Goal: Ask a question

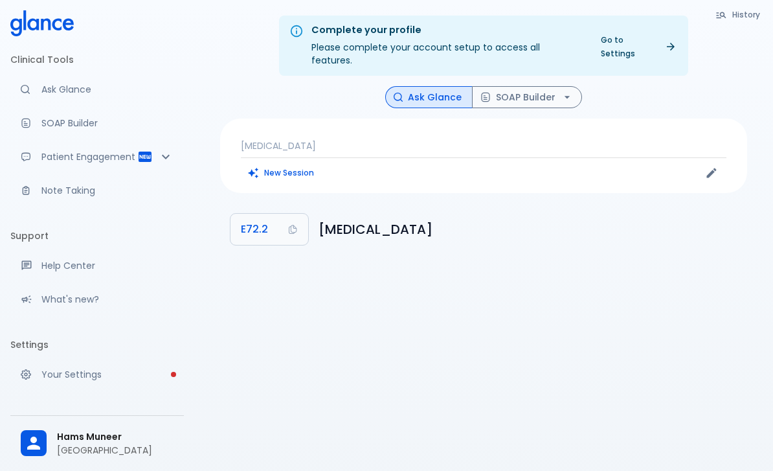
click at [407, 121] on div "[MEDICAL_DATA] New Session" at bounding box center [483, 156] width 527 height 74
click at [336, 139] on p "[MEDICAL_DATA]" at bounding box center [484, 145] width 486 height 13
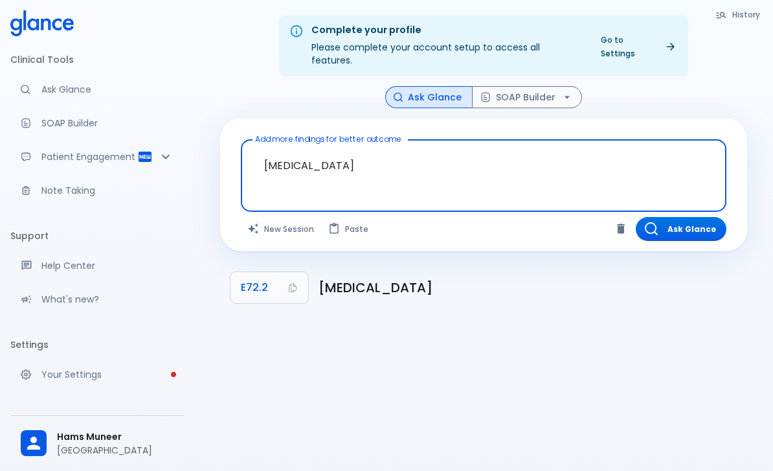
click at [308, 146] on textarea "[MEDICAL_DATA]" at bounding box center [484, 165] width 468 height 41
click at [310, 151] on textarea "[MEDICAL_DATA]" at bounding box center [484, 165] width 468 height 41
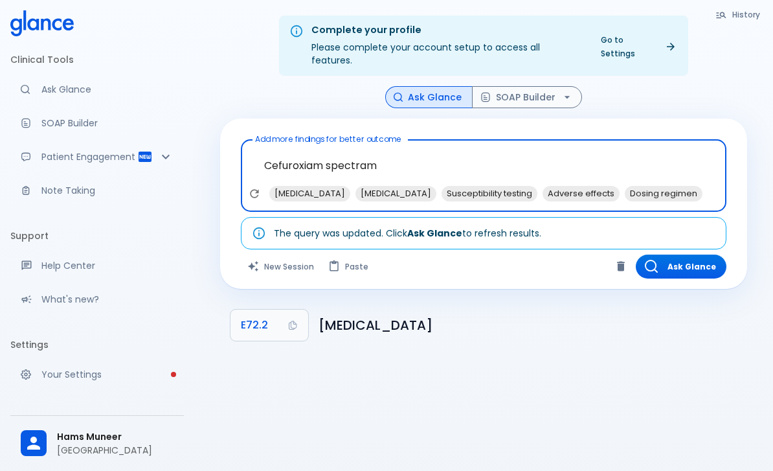
type textarea "Cefuroxiam spectram"
click at [733, 86] on div "Ask Glance SOAP Builder" at bounding box center [483, 97] width 527 height 23
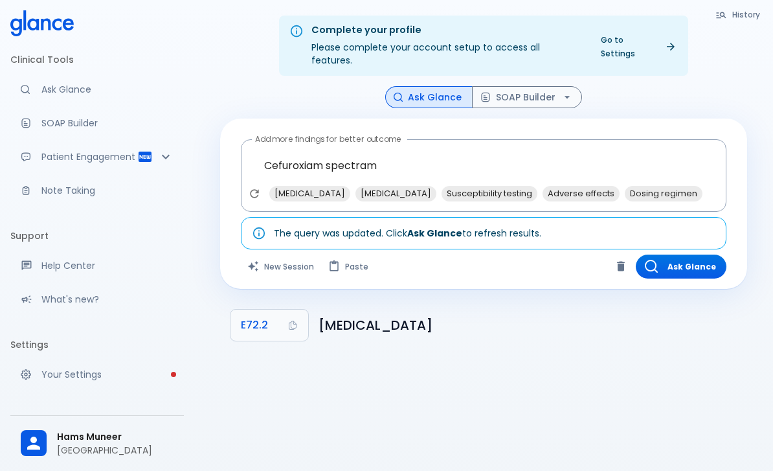
click at [685, 256] on button "Ask Glance" at bounding box center [681, 267] width 91 height 24
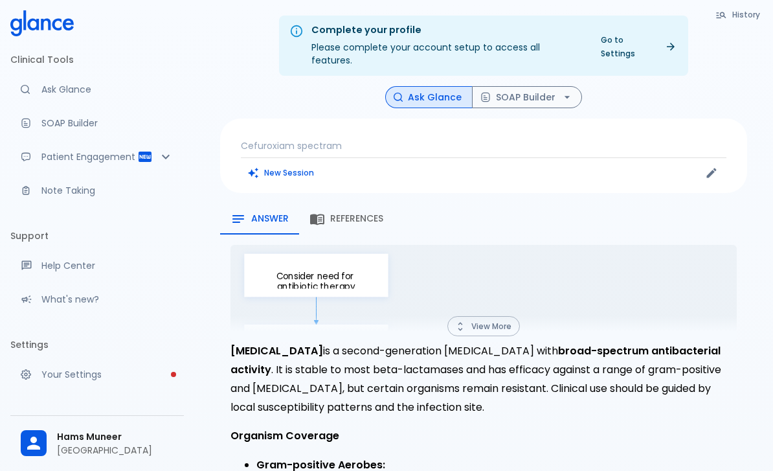
click at [338, 139] on p "Cefuroxiam spectram" at bounding box center [484, 145] width 486 height 13
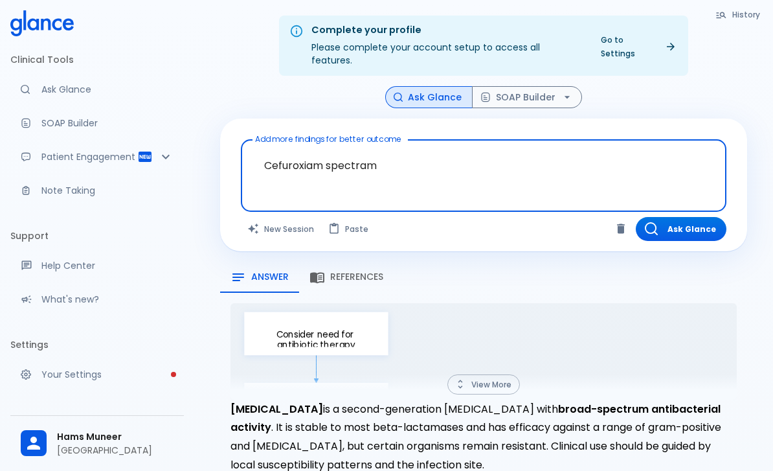
click at [349, 150] on textarea "Cefuroxiam spectram" at bounding box center [484, 165] width 468 height 41
click at [348, 149] on textarea "Cefuroxiam spectram" at bounding box center [484, 165] width 468 height 41
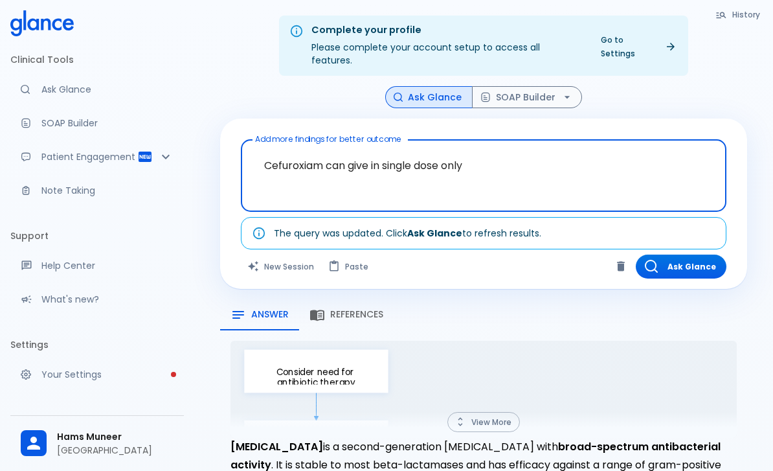
type textarea "Cefuroxiam can give in single dose only"
click at [724, 86] on div "Ask Glance SOAP Builder" at bounding box center [483, 97] width 527 height 23
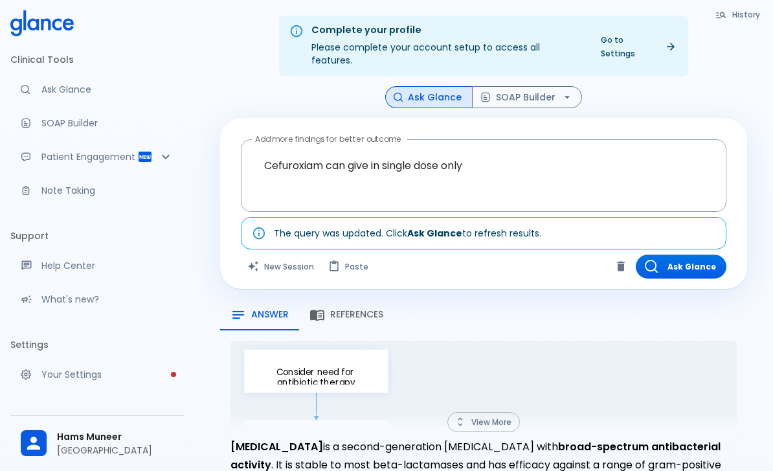
click at [693, 255] on button "Ask Glance" at bounding box center [681, 267] width 91 height 24
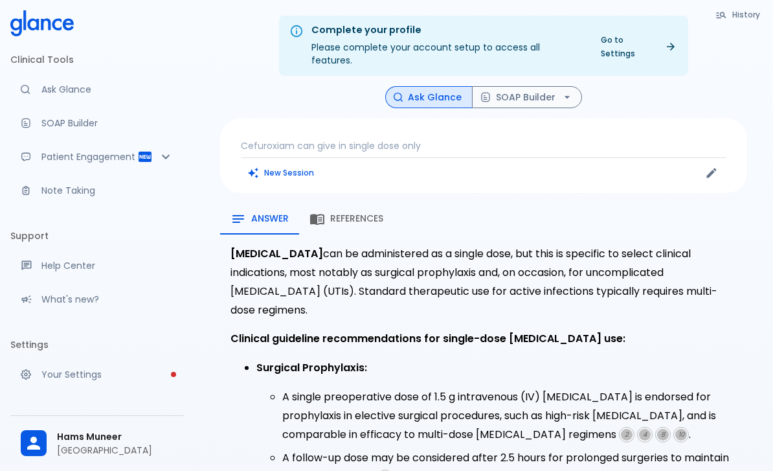
click at [471, 139] on p "Cefuroxiam can give in single dose only" at bounding box center [484, 145] width 486 height 13
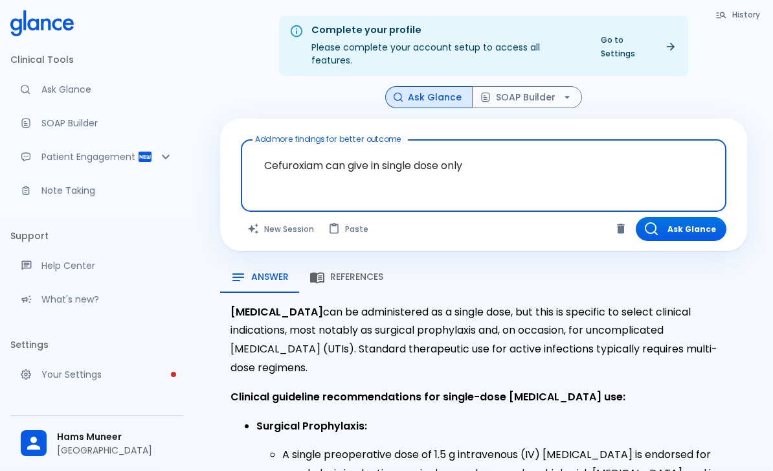
click at [505, 163] on textarea "Cefuroxiam can give in single dose only" at bounding box center [484, 165] width 468 height 41
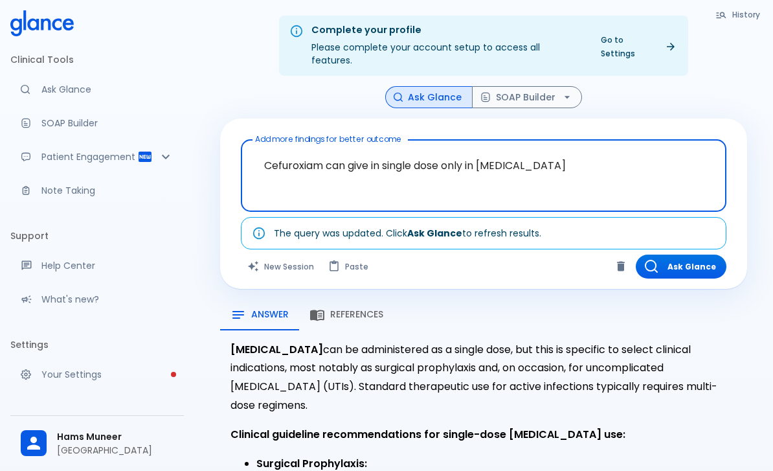
type textarea "Cefuroxiam can give in single dose only in [MEDICAL_DATA]"
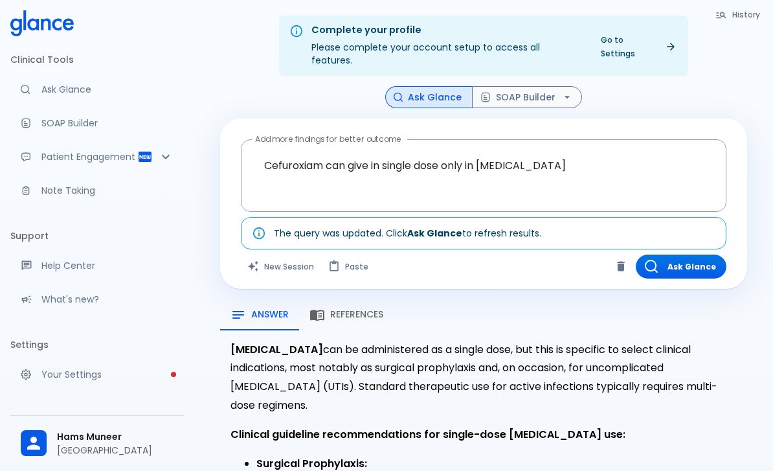
click at [685, 255] on button "Ask Glance" at bounding box center [681, 267] width 91 height 24
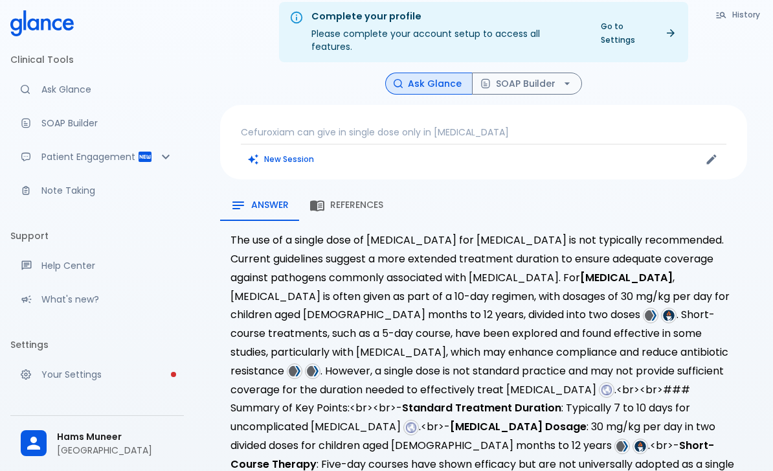
scroll to position [31, 0]
